Goal: Transaction & Acquisition: Purchase product/service

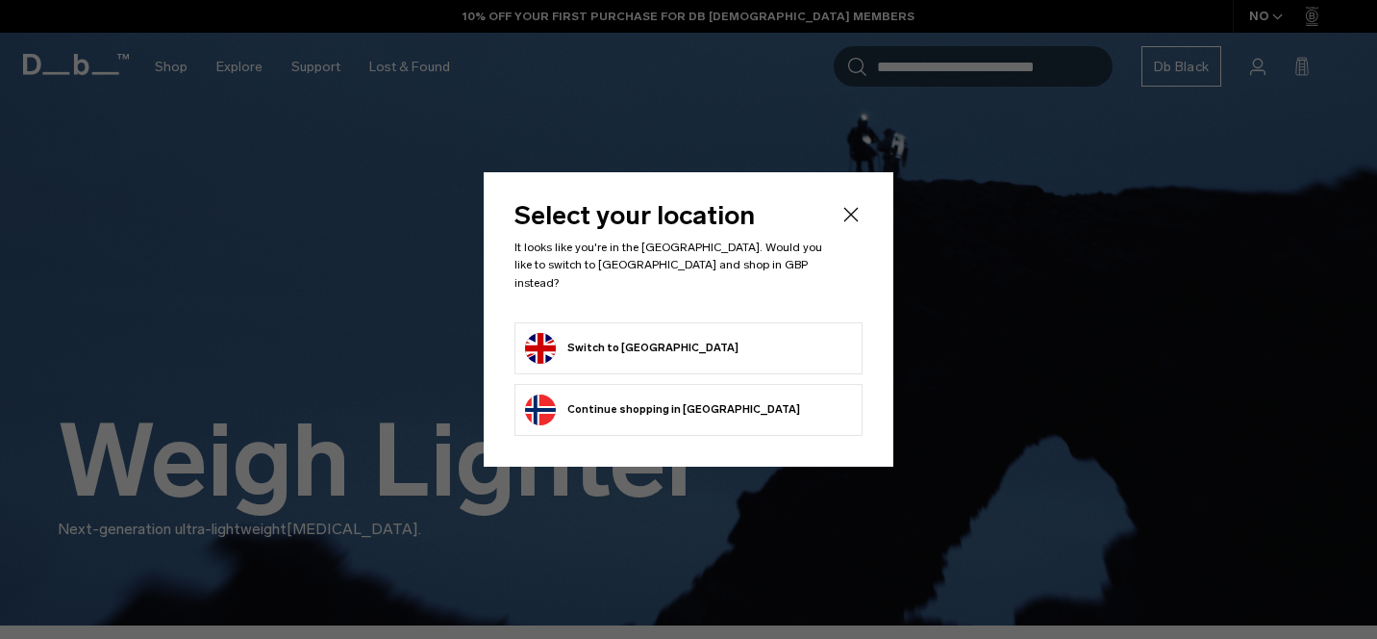
click at [657, 337] on button "Switch to United Kingdom" at bounding box center [632, 348] width 214 height 31
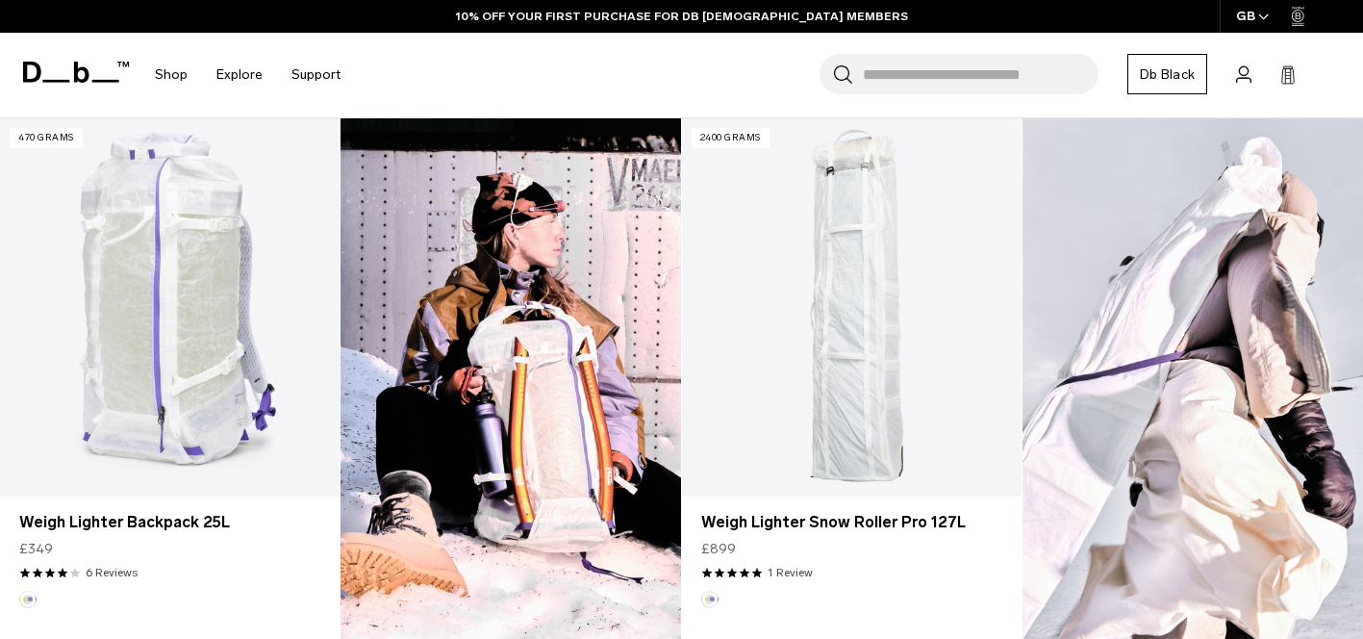
scroll to position [558, 0]
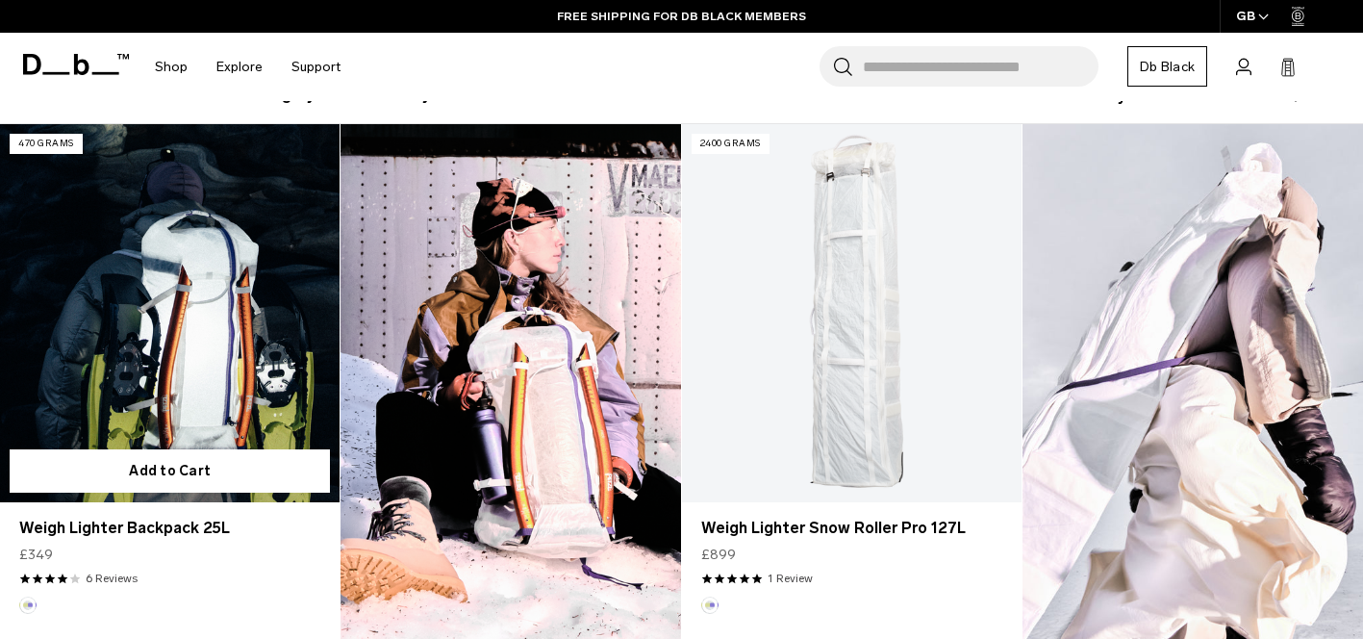
click at [233, 305] on link "Weigh Lighter Backpack 25L" at bounding box center [170, 313] width 340 height 378
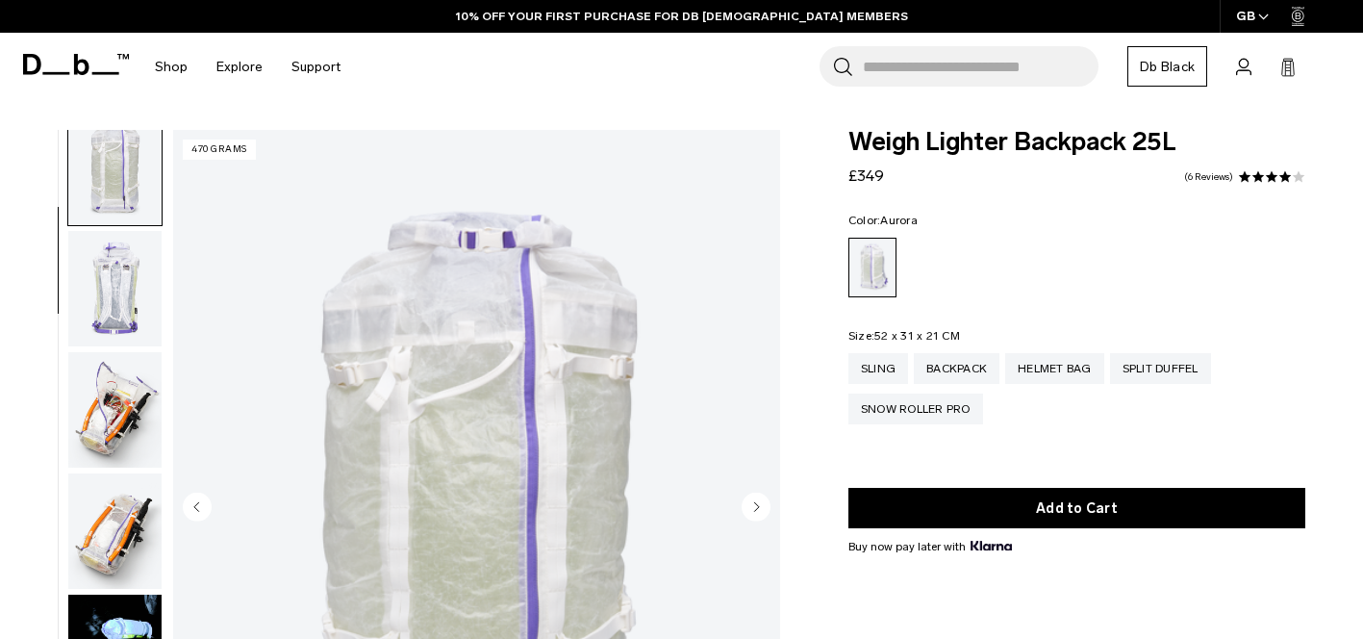
click at [99, 411] on img "button" at bounding box center [114, 409] width 93 height 115
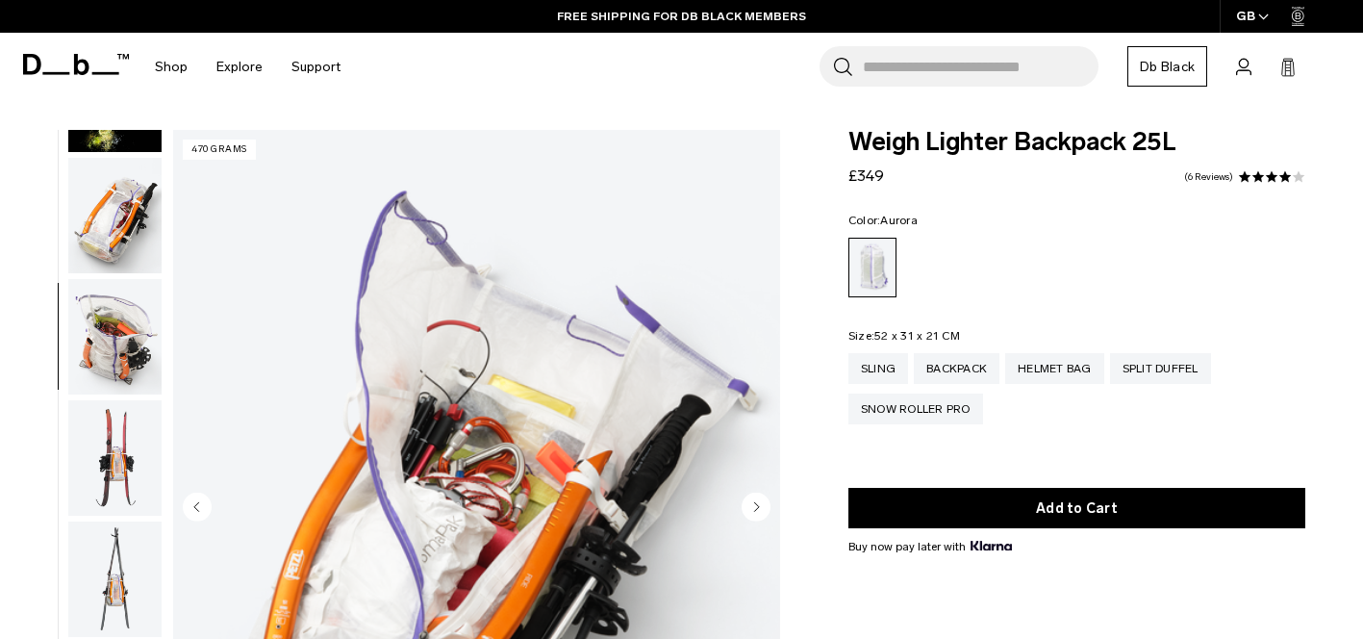
scroll to position [821, 0]
click at [1258, 179] on span at bounding box center [1257, 176] width 13 height 13
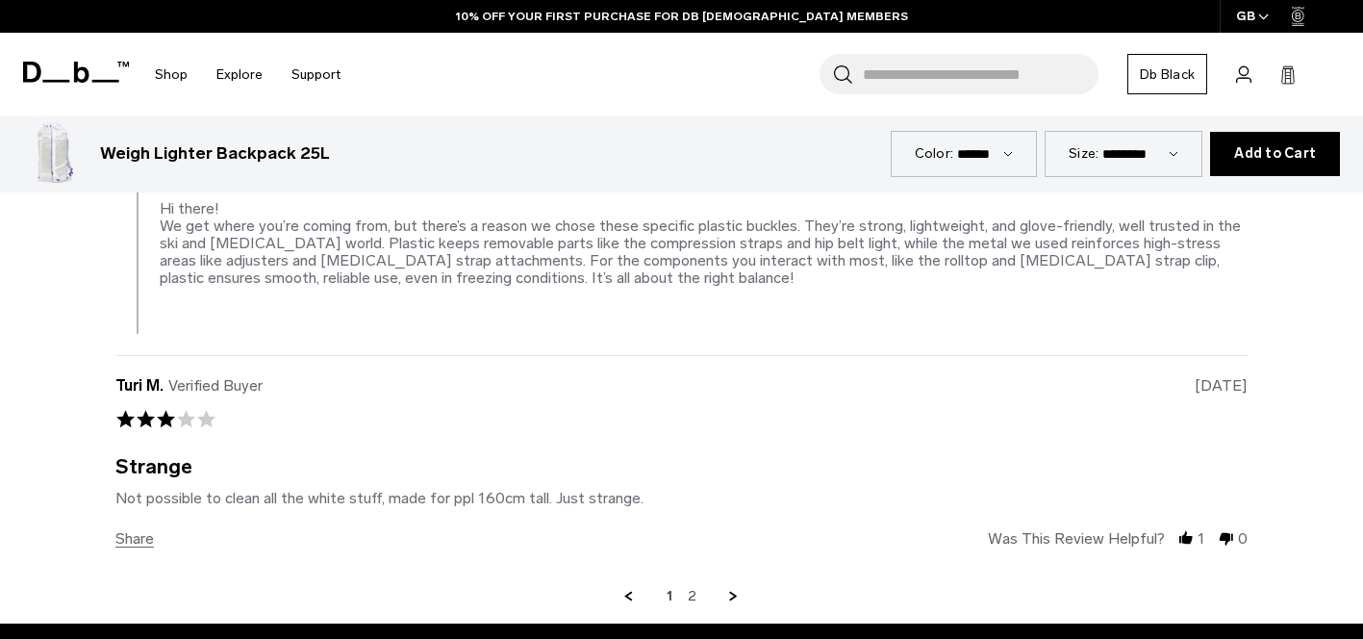
scroll to position [4361, 0]
